Goal: Find specific page/section: Find specific page/section

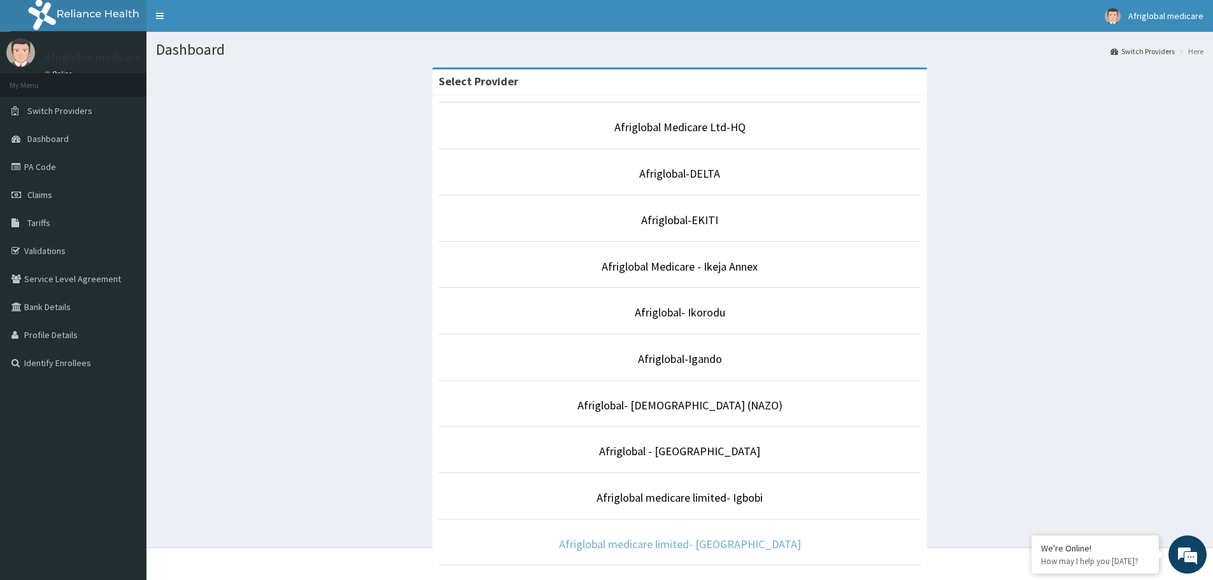
click at [720, 543] on link "Afriglobal medicare limited- [GEOGRAPHIC_DATA]" at bounding box center [680, 544] width 242 height 15
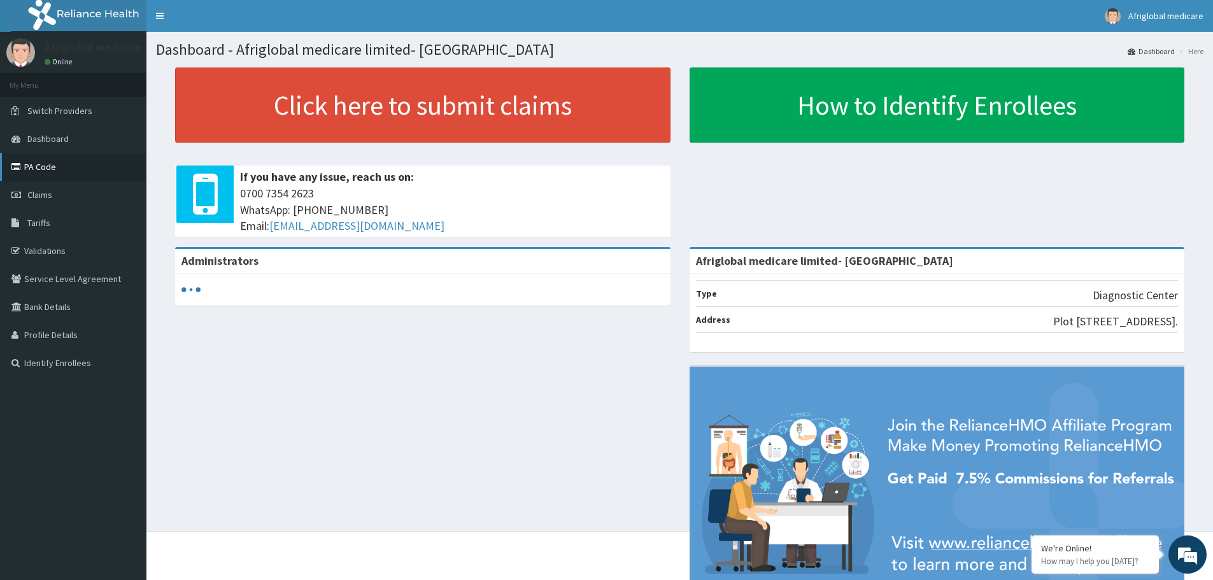
click at [52, 166] on link "PA Code" at bounding box center [73, 167] width 146 height 28
